Goal: Transaction & Acquisition: Purchase product/service

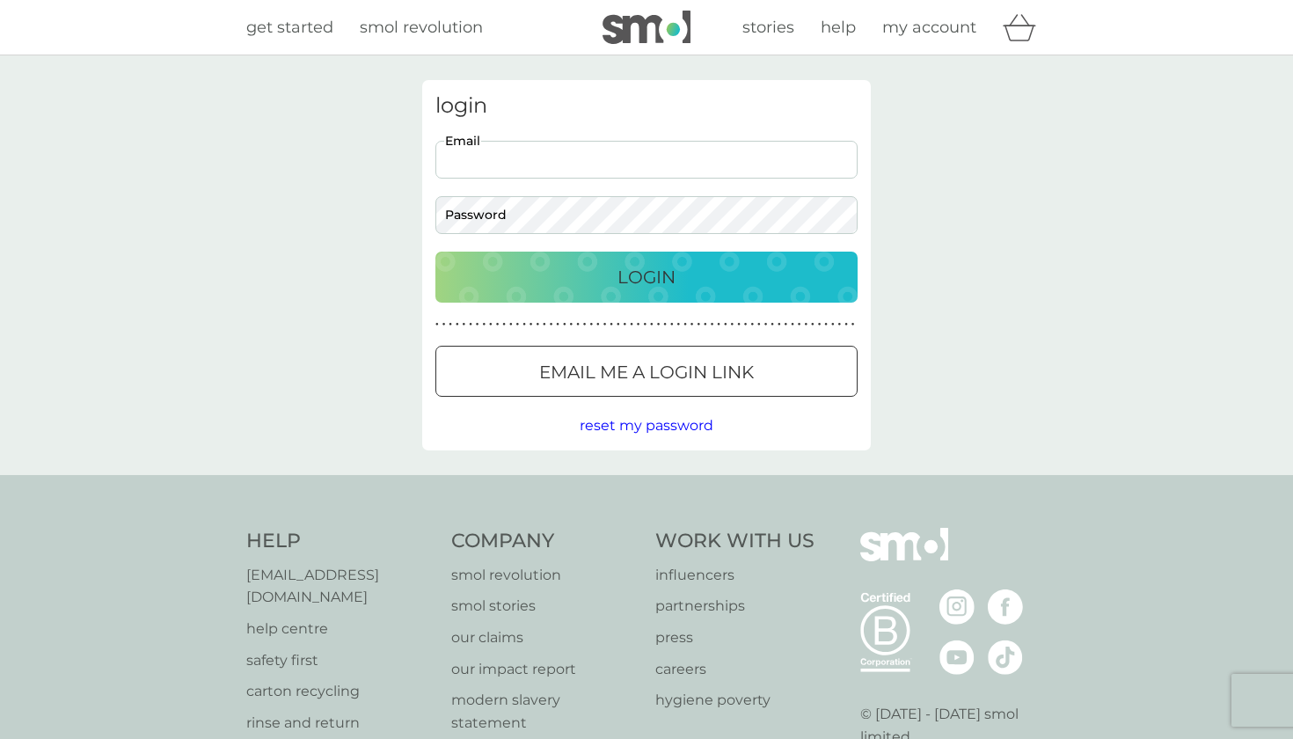
type input "[PERSON_NAME][EMAIL_ADDRESS][DOMAIN_NAME]"
click at [646, 276] on button "Login" at bounding box center [646, 277] width 422 height 51
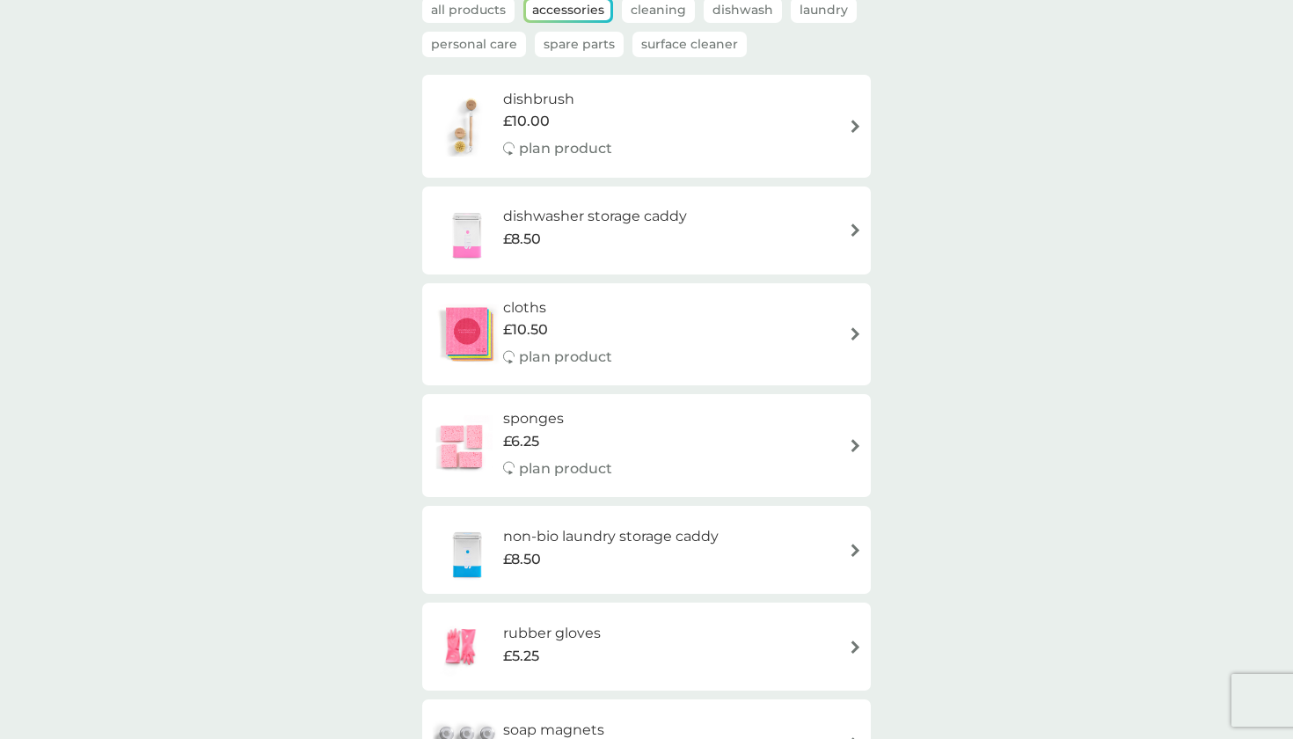
scroll to position [135, 0]
click at [701, 221] on div "dishwasher storage caddy £8.50" at bounding box center [603, 228] width 201 height 49
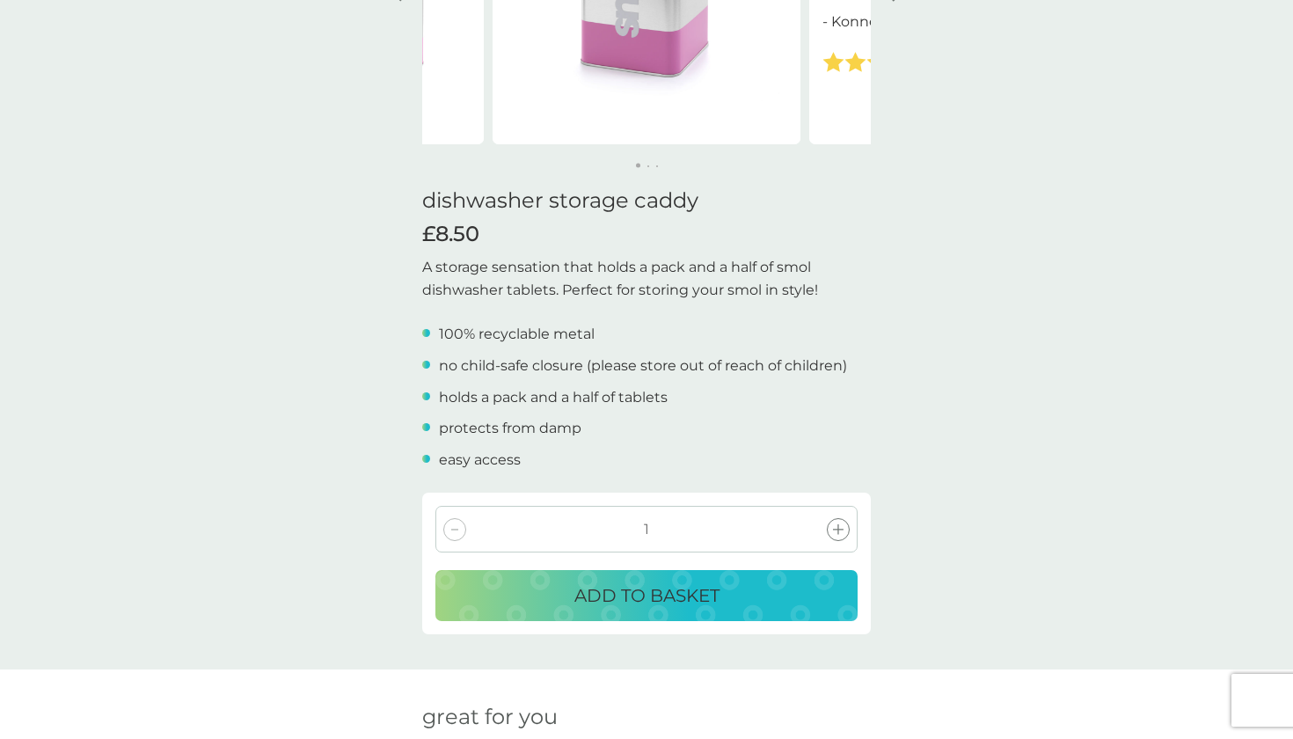
scroll to position [298, 0]
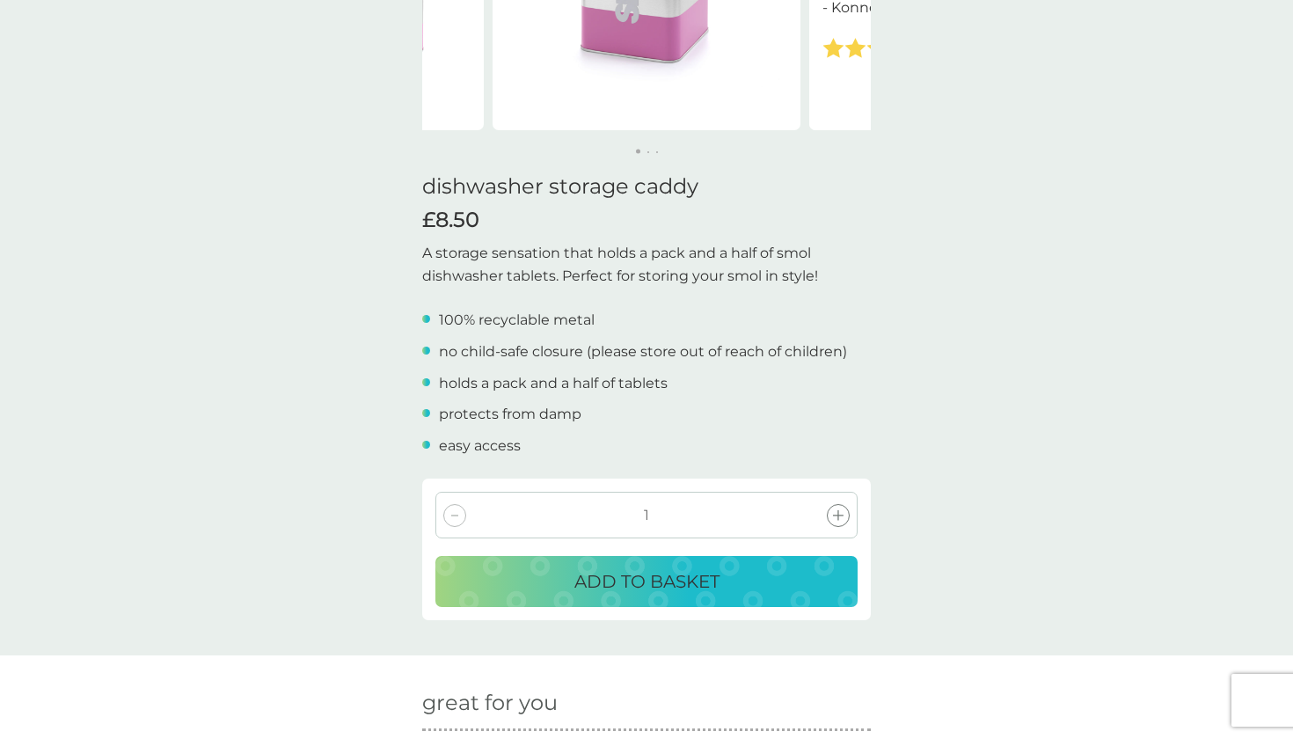
click at [678, 580] on p "ADD TO BASKET" at bounding box center [646, 581] width 145 height 28
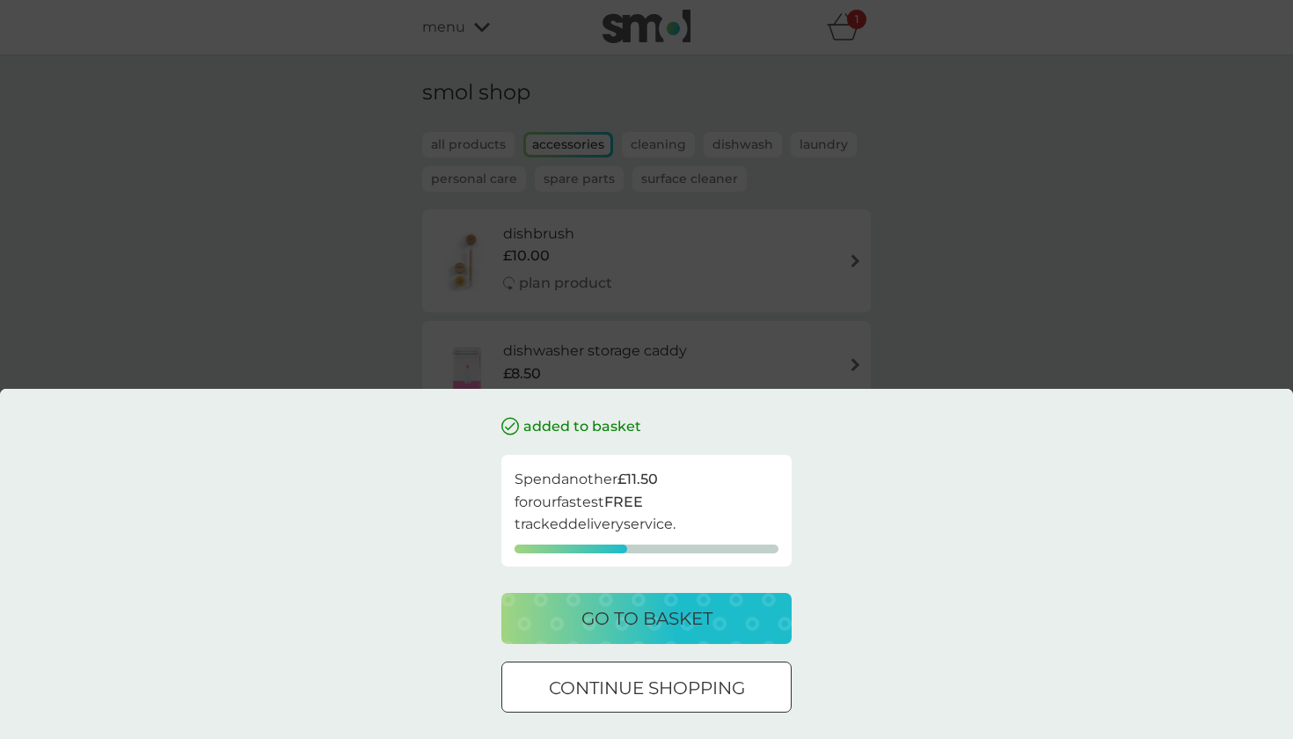
click at [646, 679] on div at bounding box center [646, 688] width 63 height 18
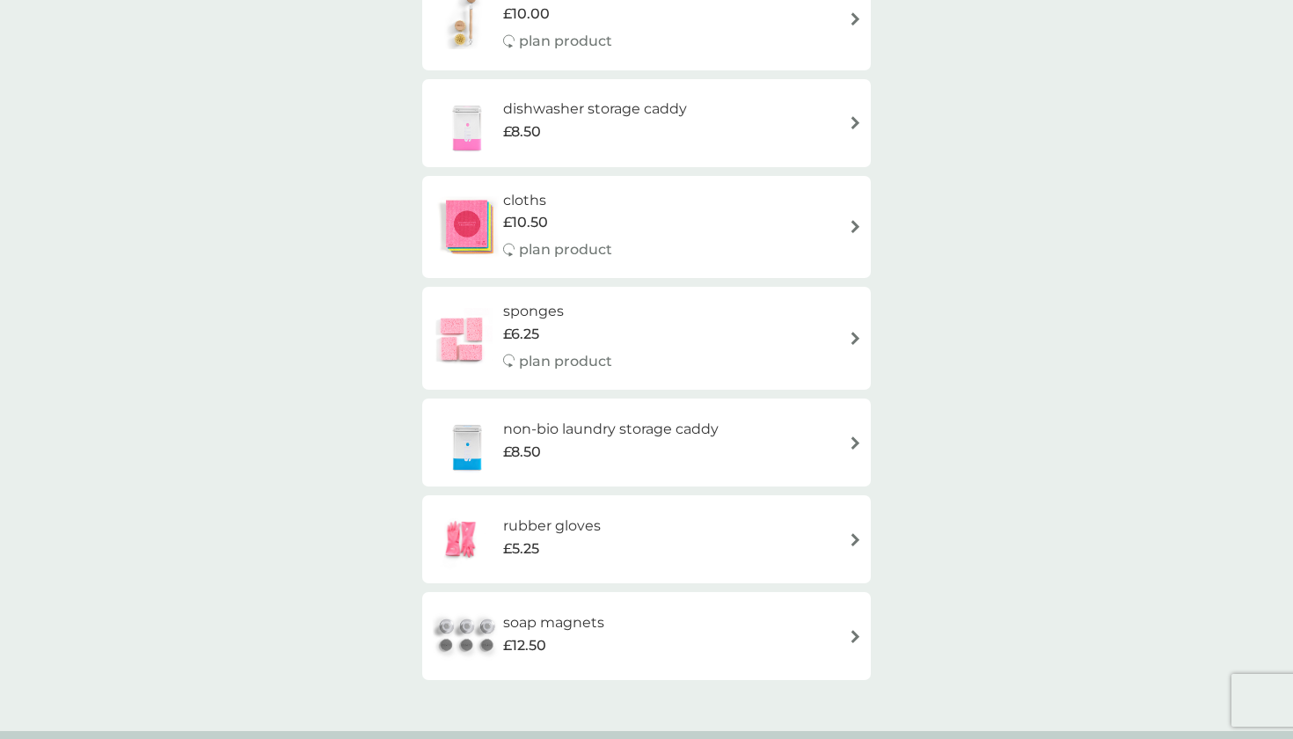
scroll to position [243, 0]
click at [626, 440] on div "£8.50" at bounding box center [610, 451] width 215 height 23
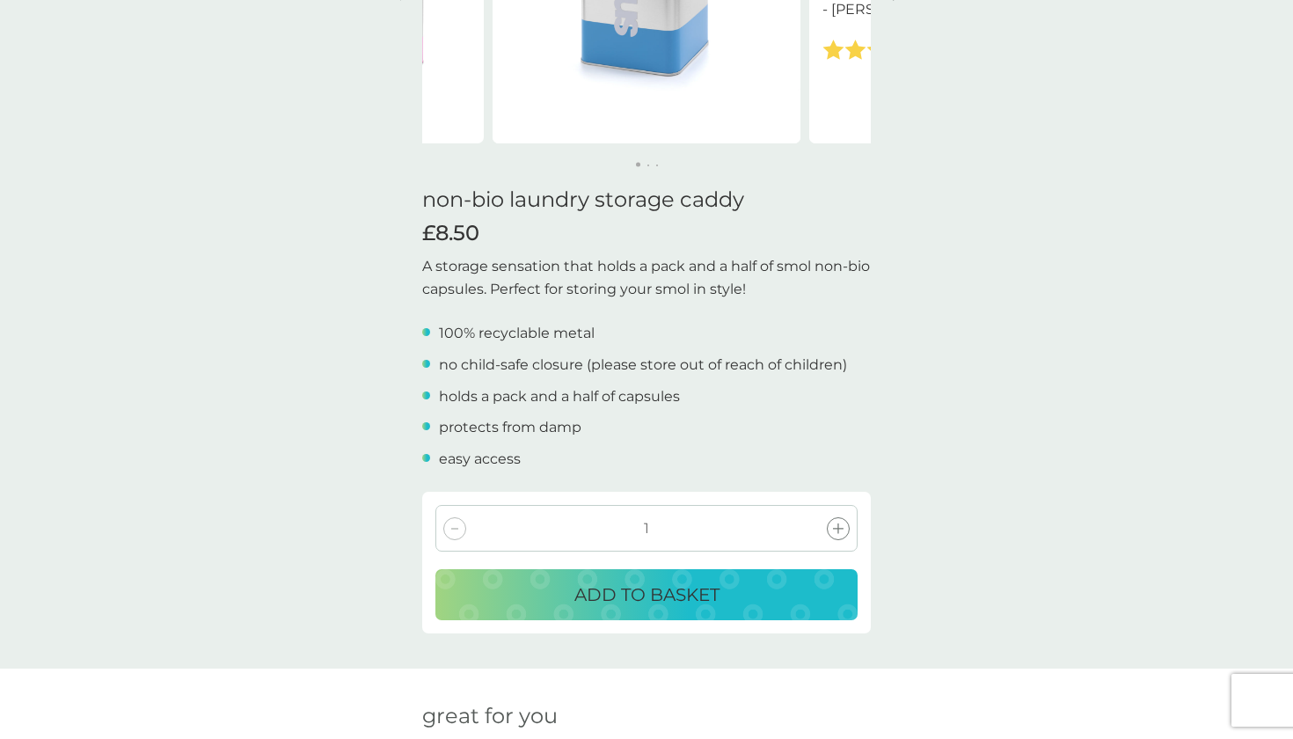
scroll to position [309, 0]
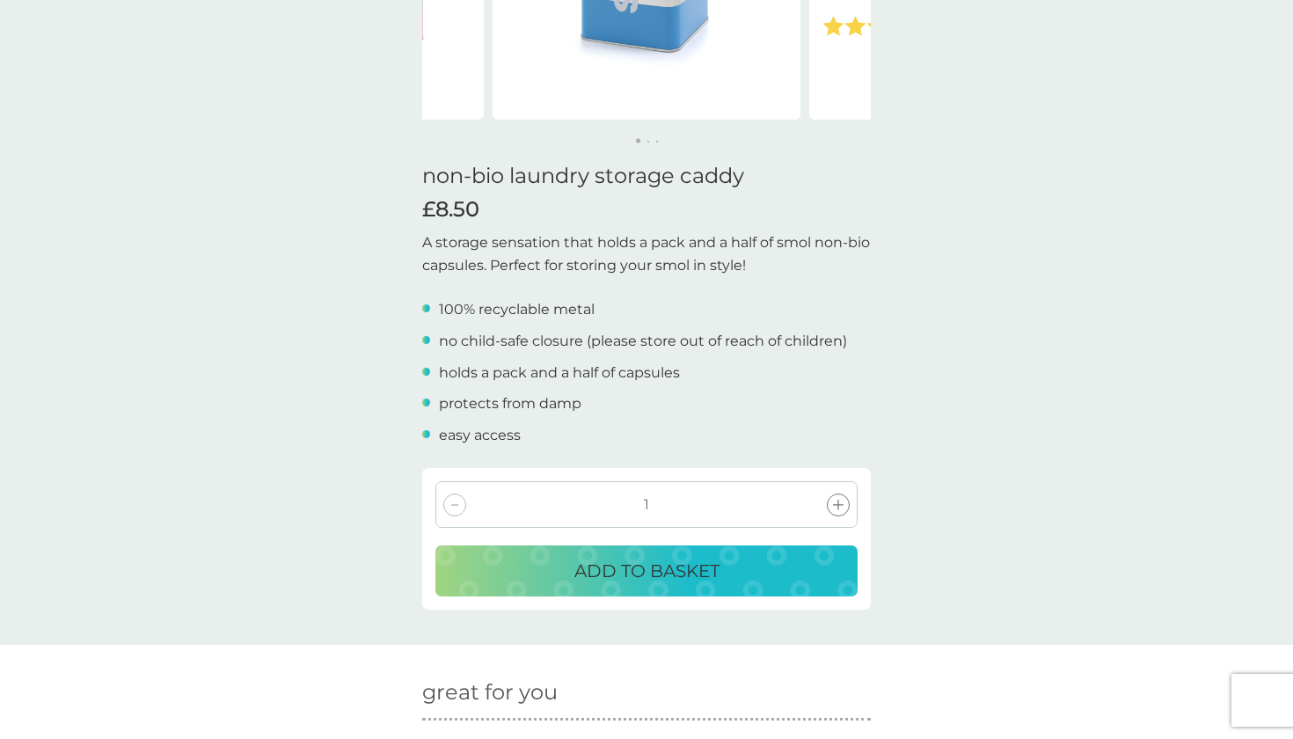
click at [582, 573] on p "ADD TO BASKET" at bounding box center [646, 571] width 145 height 28
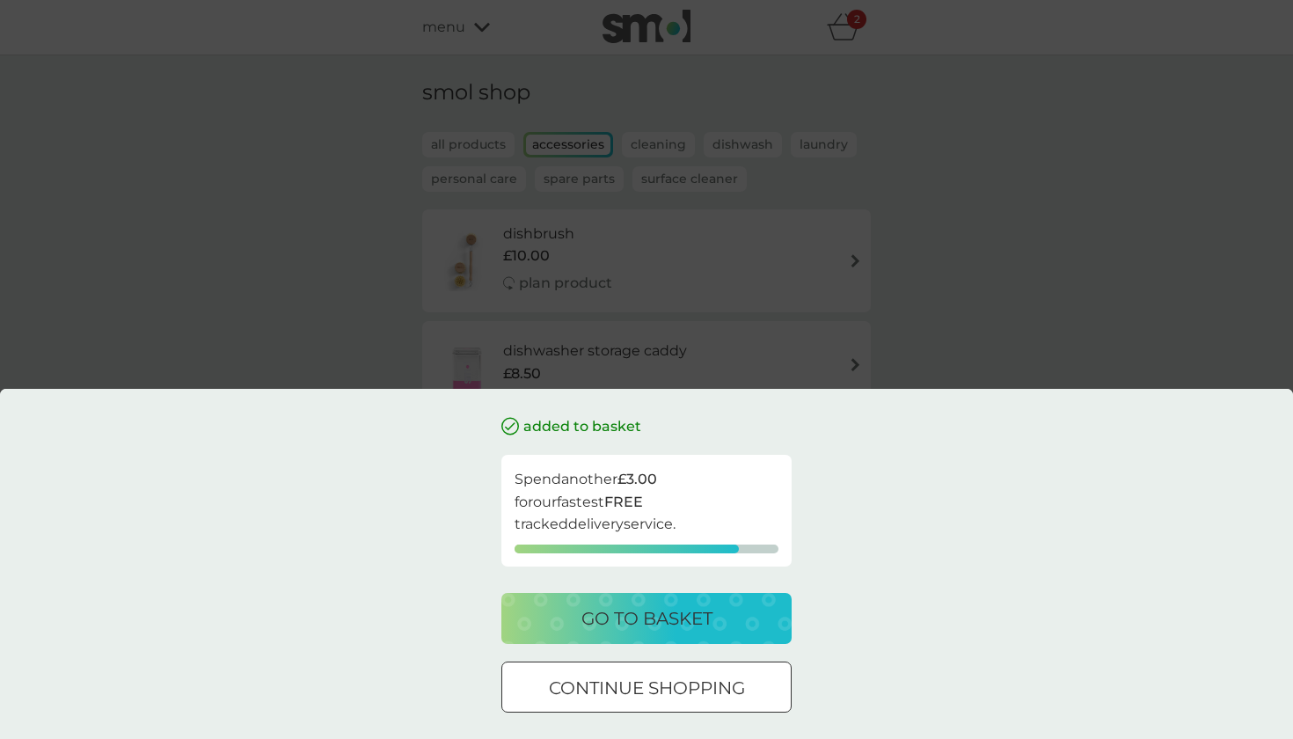
click at [572, 698] on p "continue shopping" at bounding box center [647, 688] width 196 height 28
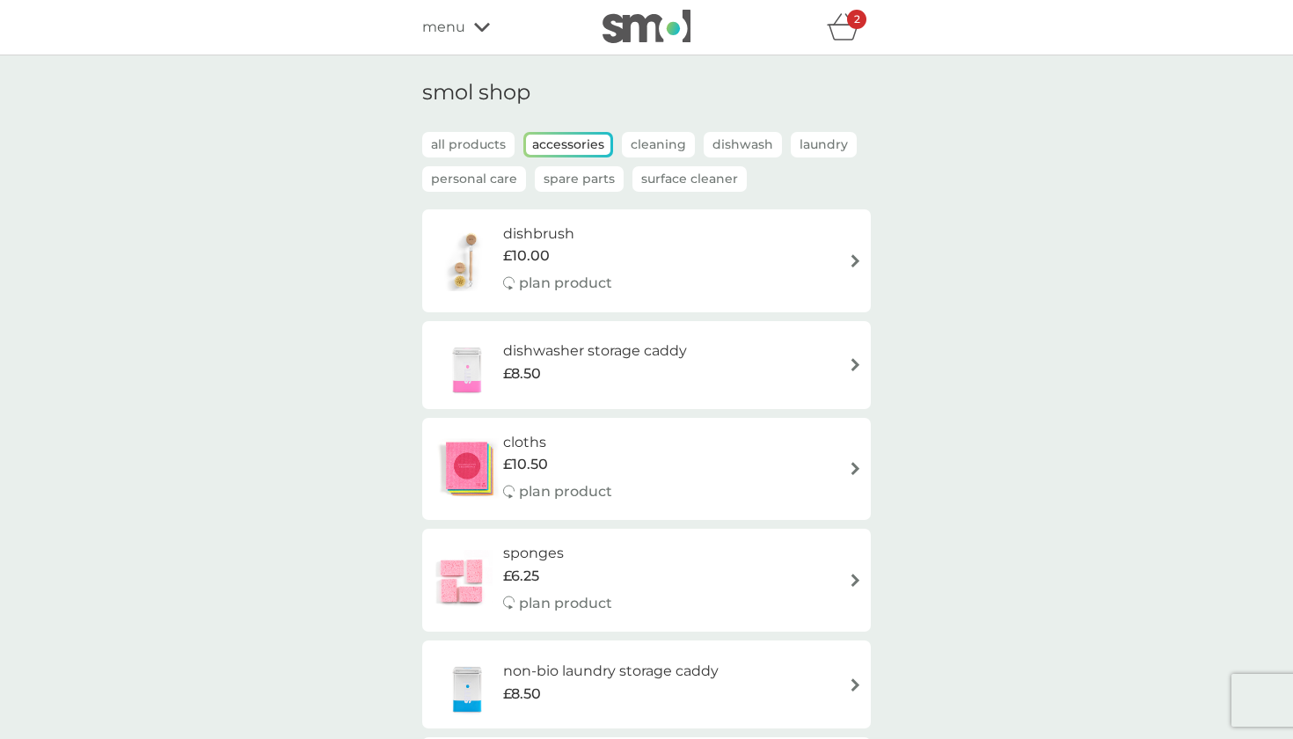
click at [846, 33] on icon "basket" at bounding box center [843, 26] width 33 height 27
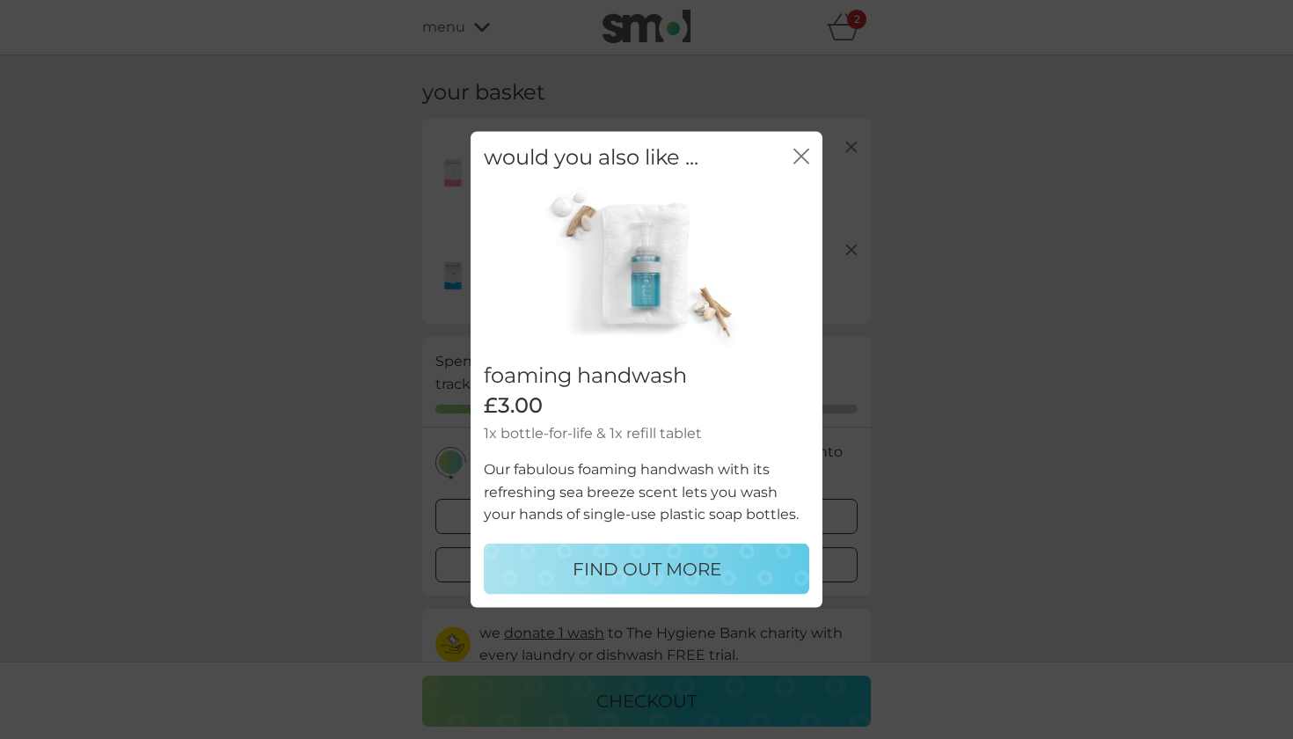
click at [799, 156] on icon "close" at bounding box center [797, 157] width 7 height 14
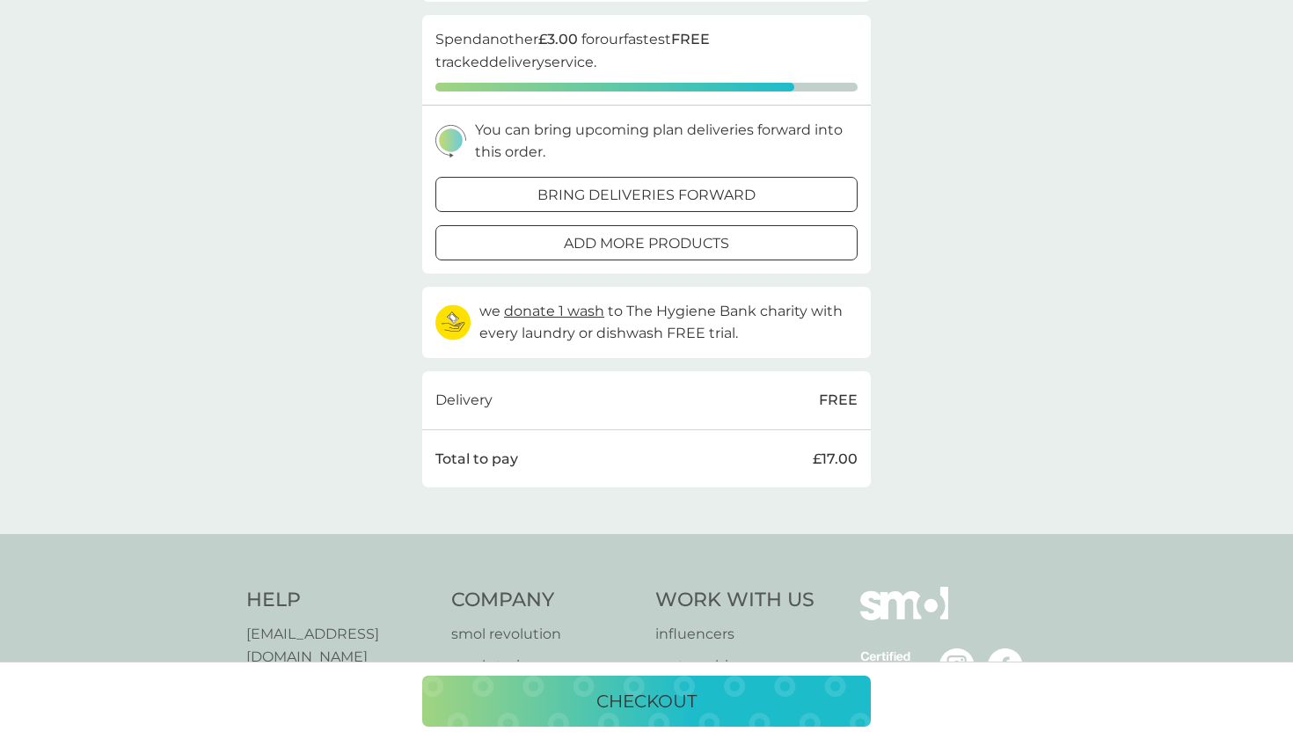
scroll to position [331, 0]
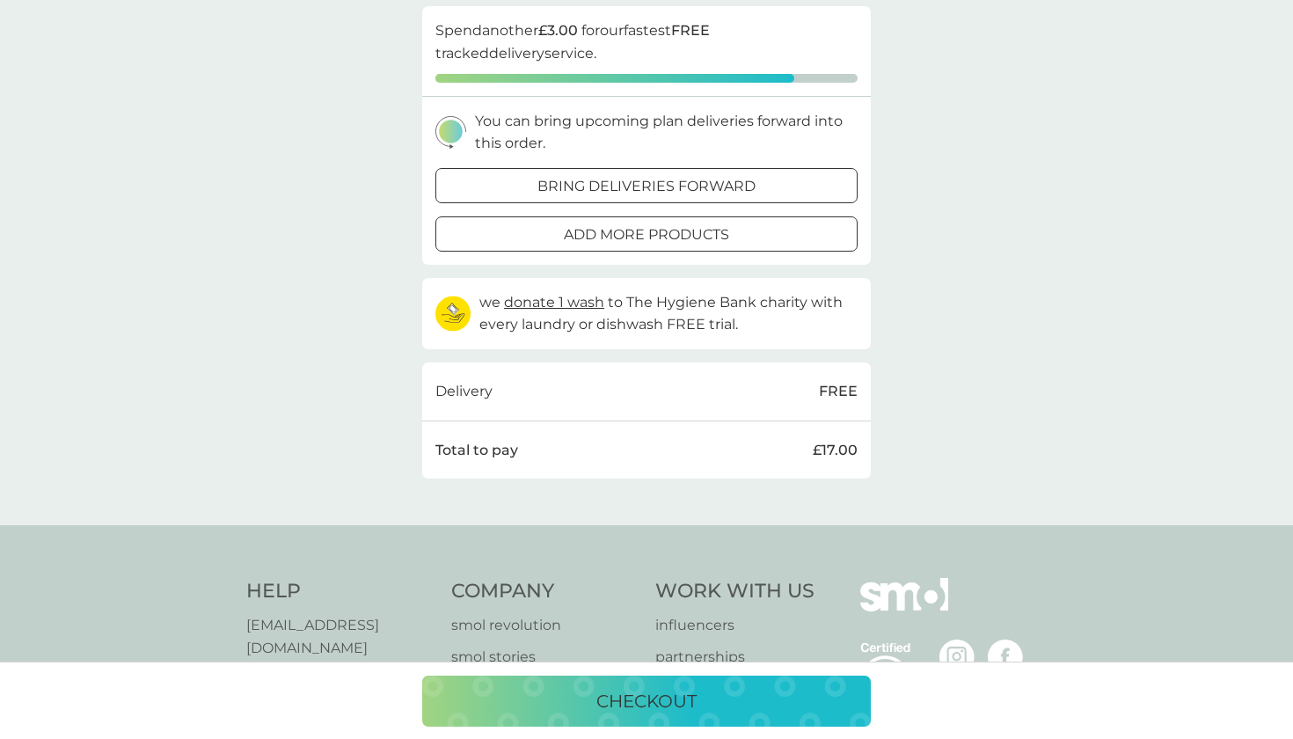
click at [668, 697] on p "checkout" at bounding box center [646, 701] width 100 height 28
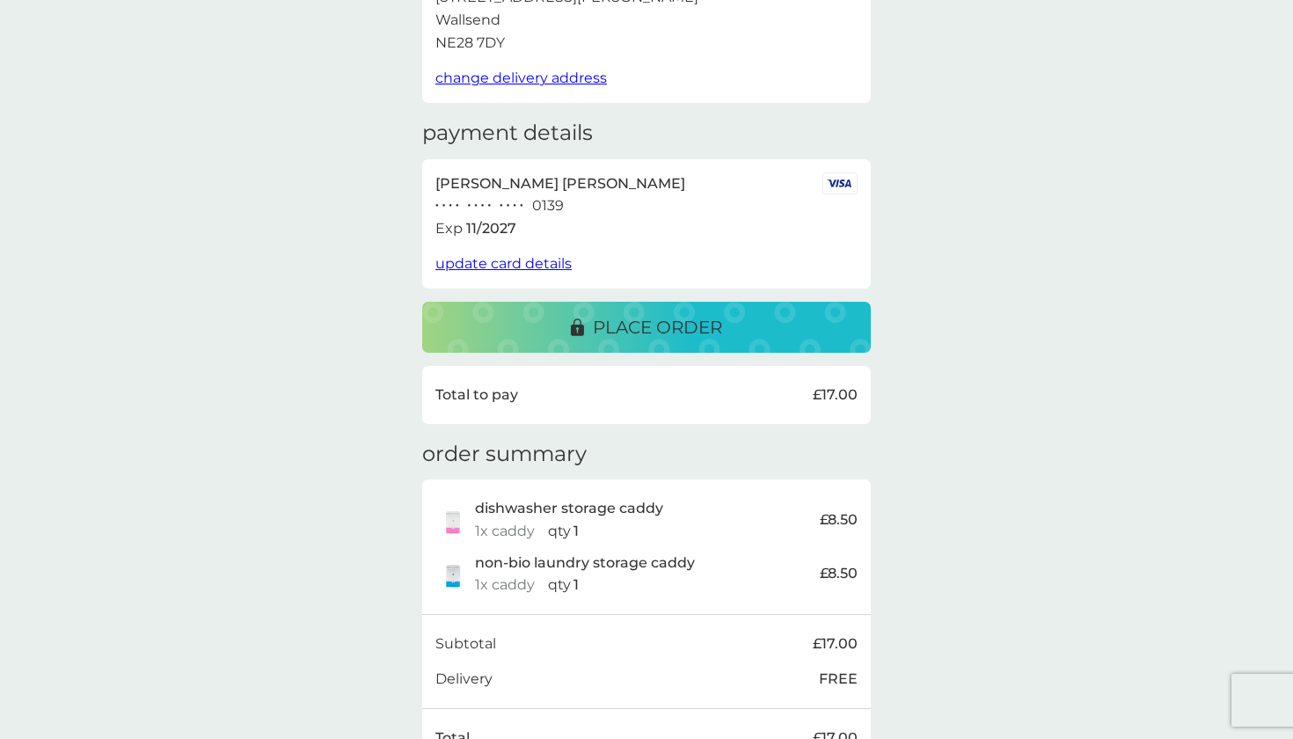
scroll to position [163, 0]
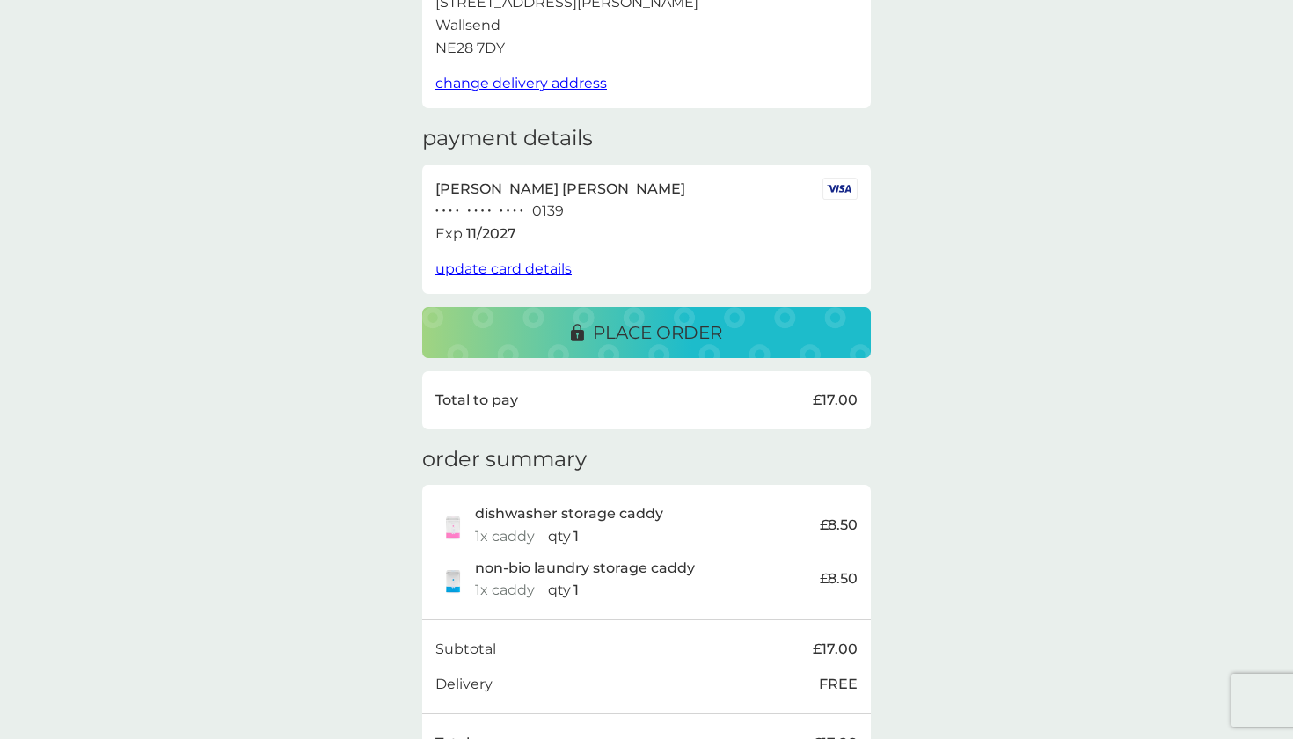
click at [634, 333] on p "place order" at bounding box center [657, 332] width 129 height 28
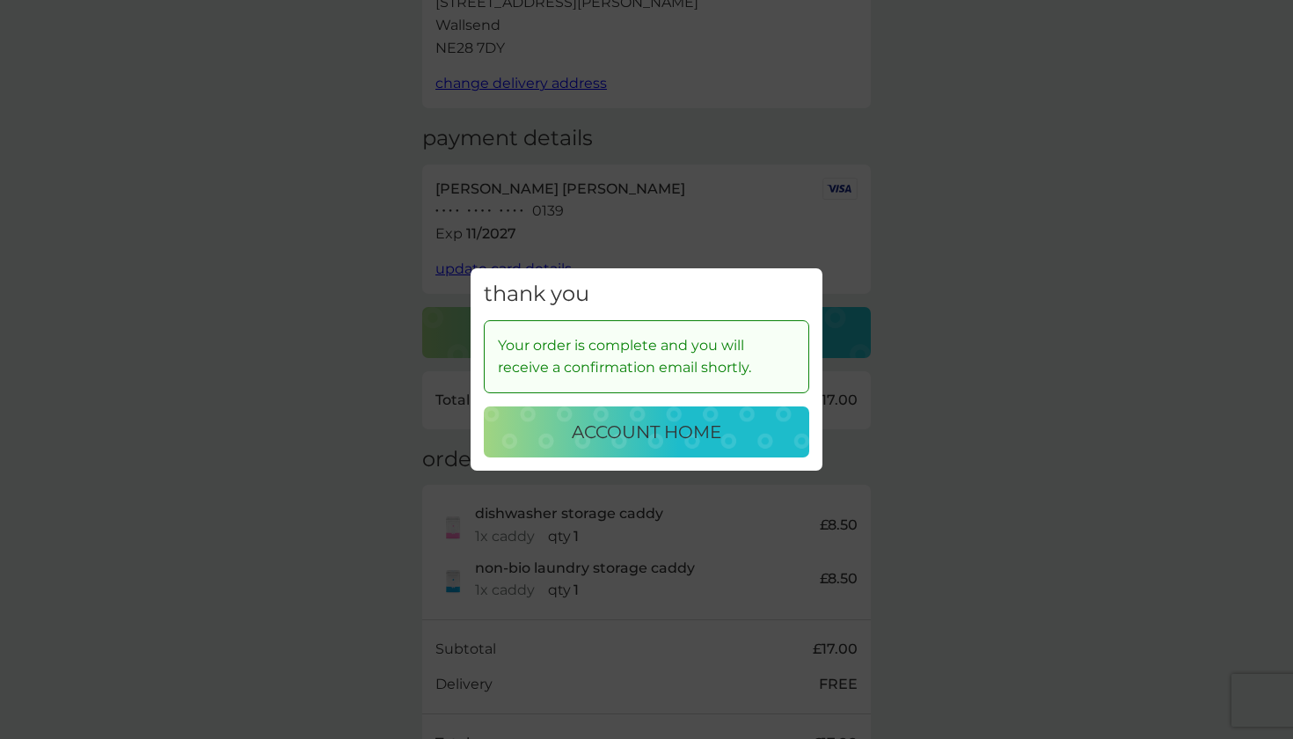
click at [639, 428] on p "account home" at bounding box center [647, 432] width 150 height 28
